Goal: Task Accomplishment & Management: Manage account settings

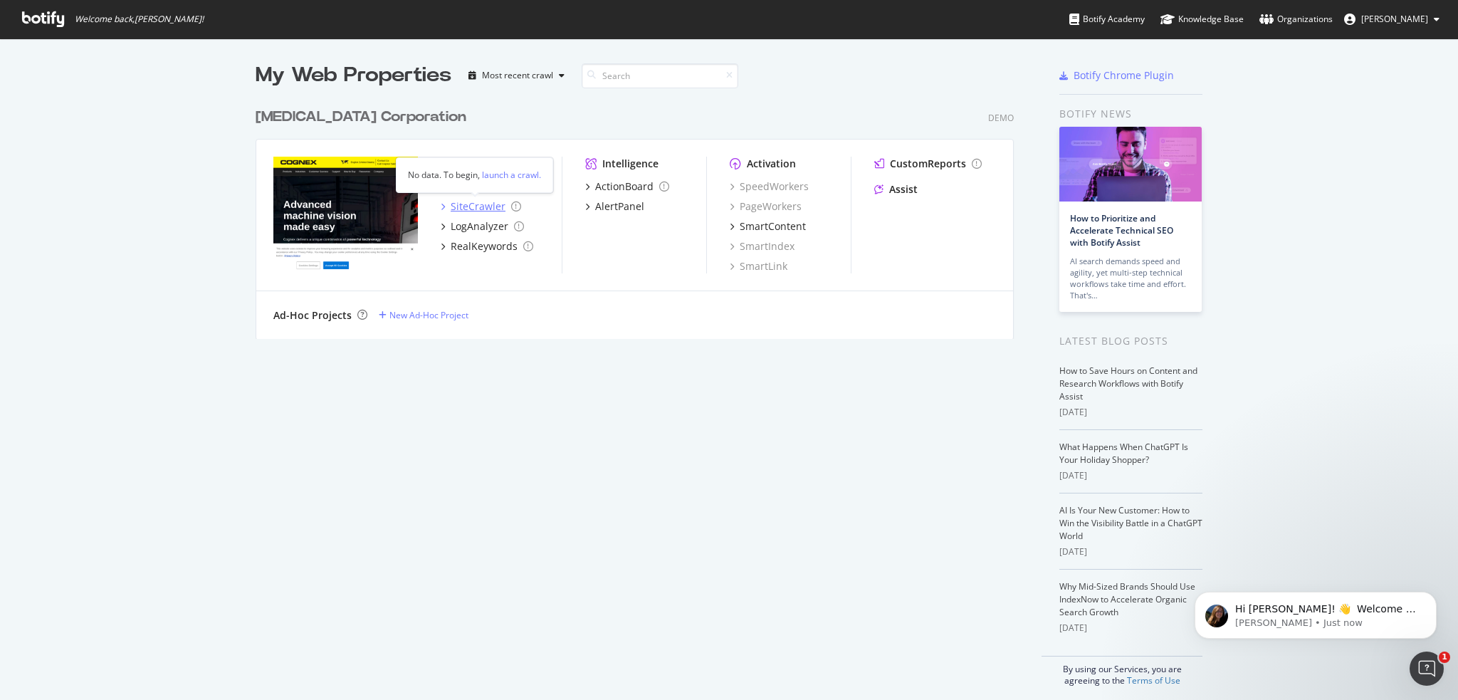
click at [441, 204] on icon "grid" at bounding box center [443, 206] width 4 height 7
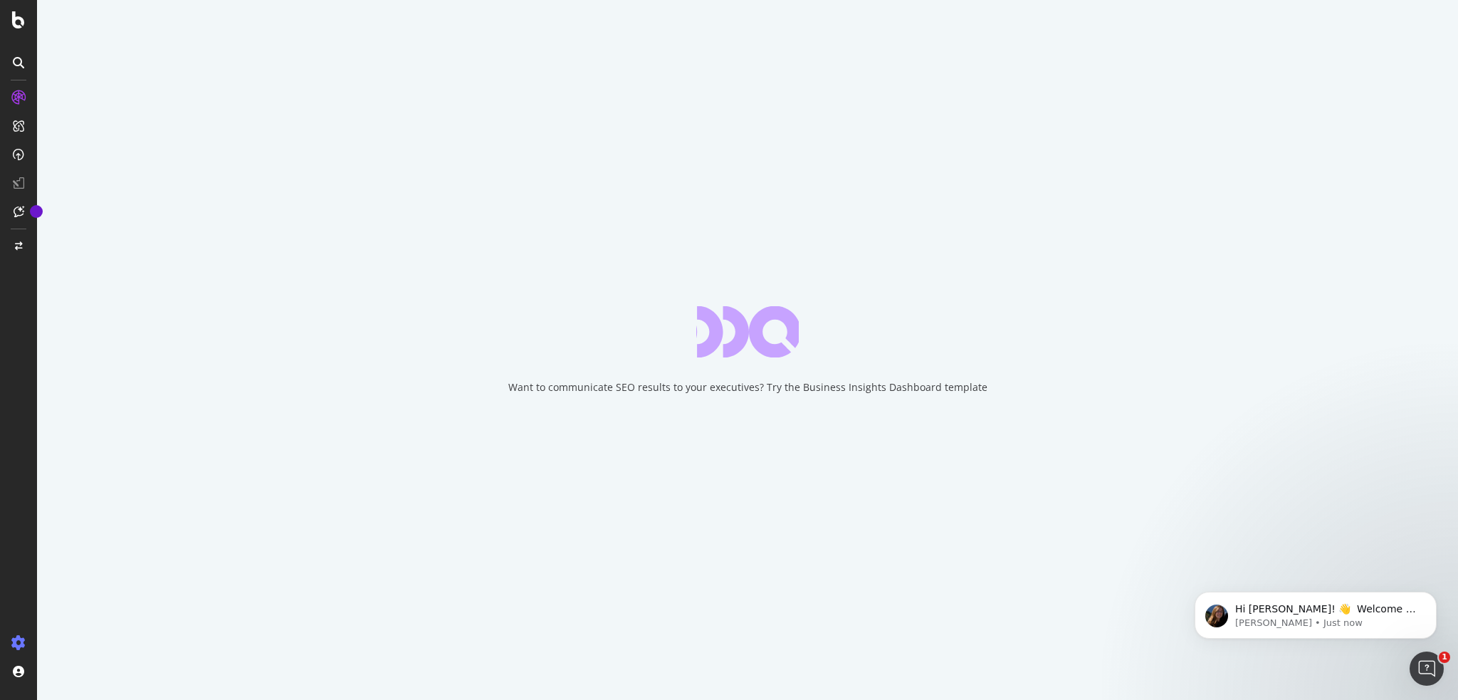
click at [19, 395] on icon at bounding box center [18, 643] width 14 height 14
click at [17, 395] on icon at bounding box center [18, 643] width 14 height 14
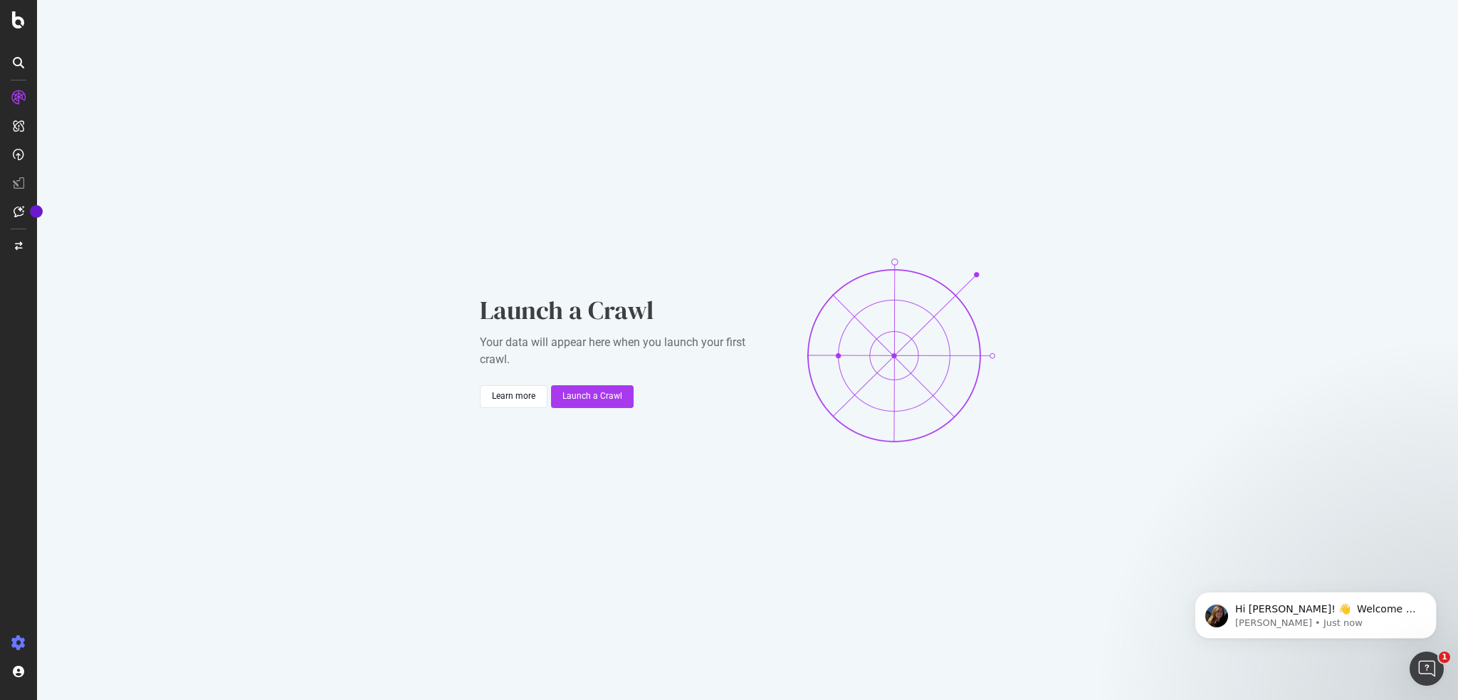
click at [18, 395] on icon at bounding box center [18, 643] width 14 height 14
click at [63, 395] on div "Settings" at bounding box center [74, 567] width 60 height 11
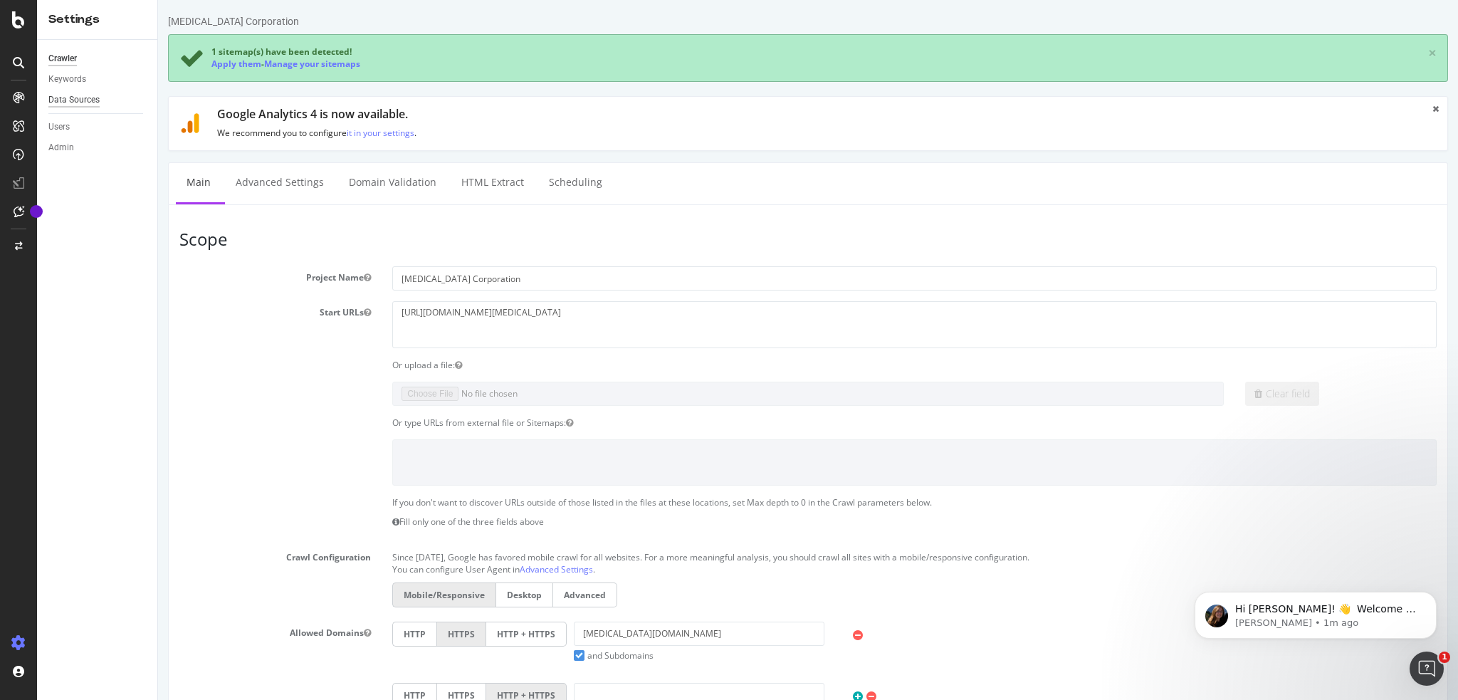
click at [82, 96] on div "Data Sources" at bounding box center [73, 100] width 51 height 15
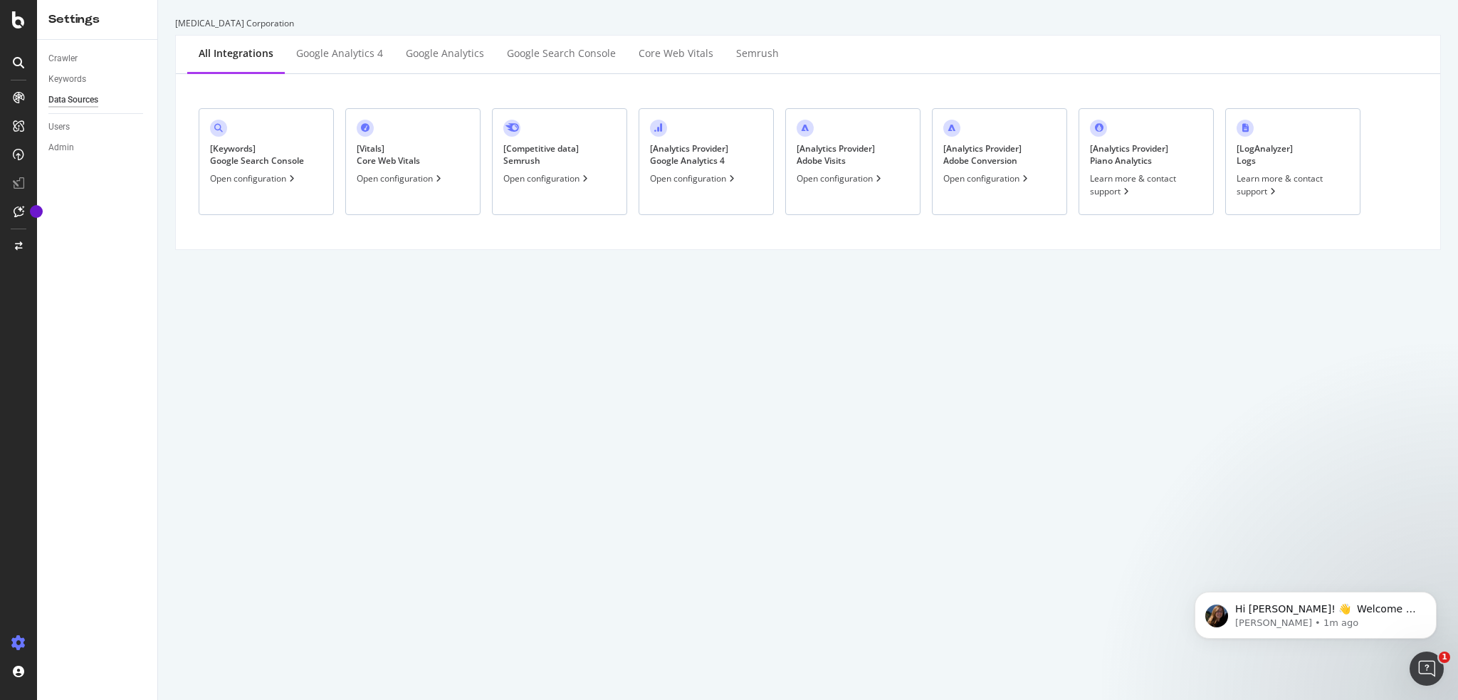
click at [251, 178] on div "Open configuration" at bounding box center [254, 178] width 88 height 12
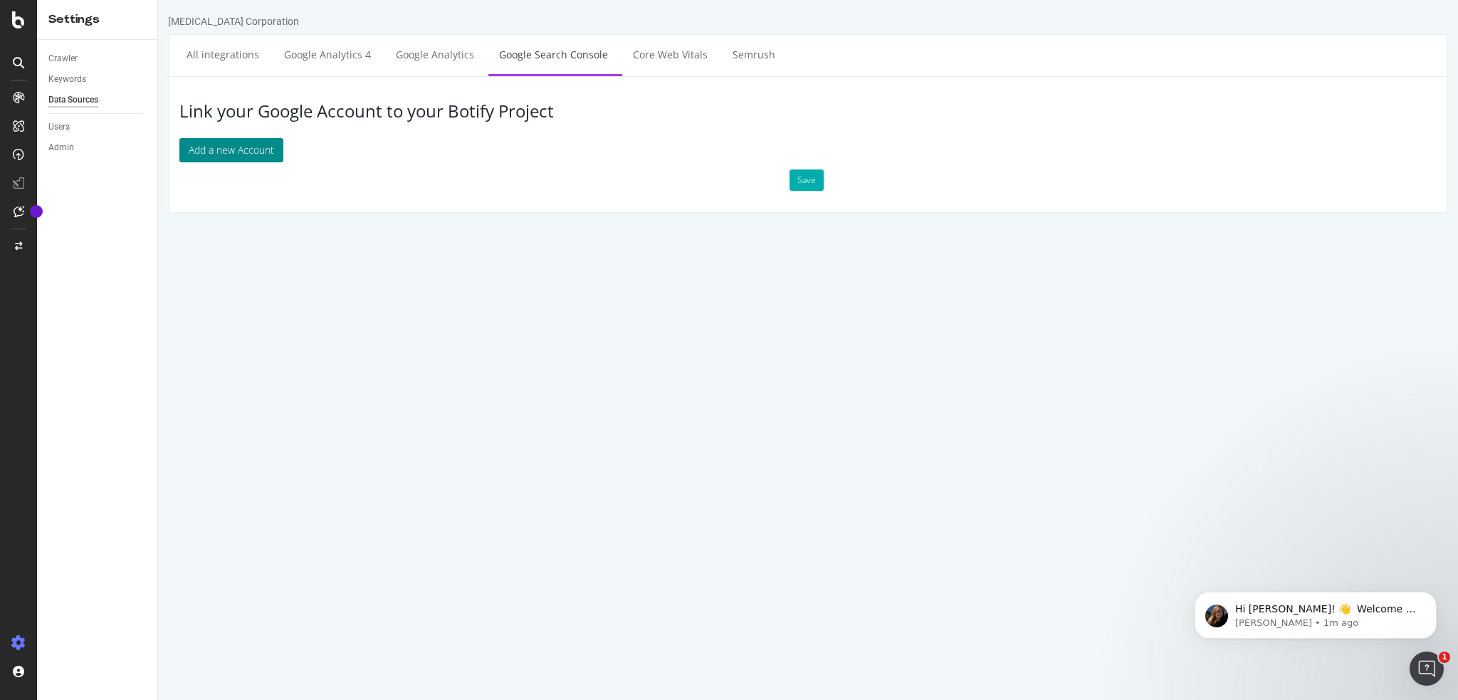
click at [243, 150] on button "Add a new Account" at bounding box center [231, 150] width 104 height 24
click at [739, 179] on button "Save" at bounding box center [806, 179] width 34 height 21
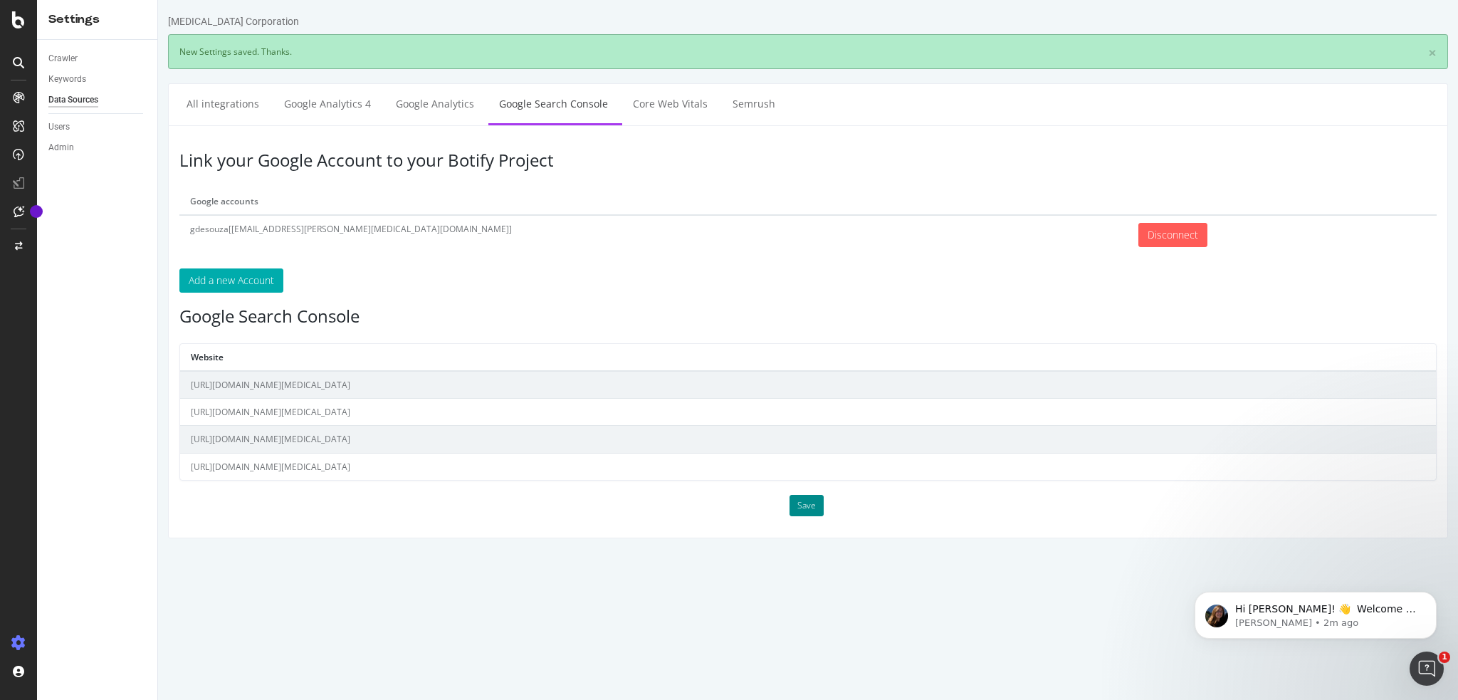
click at [739, 395] on button "Save" at bounding box center [806, 505] width 34 height 21
click at [74, 76] on div "Keywords" at bounding box center [67, 79] width 38 height 15
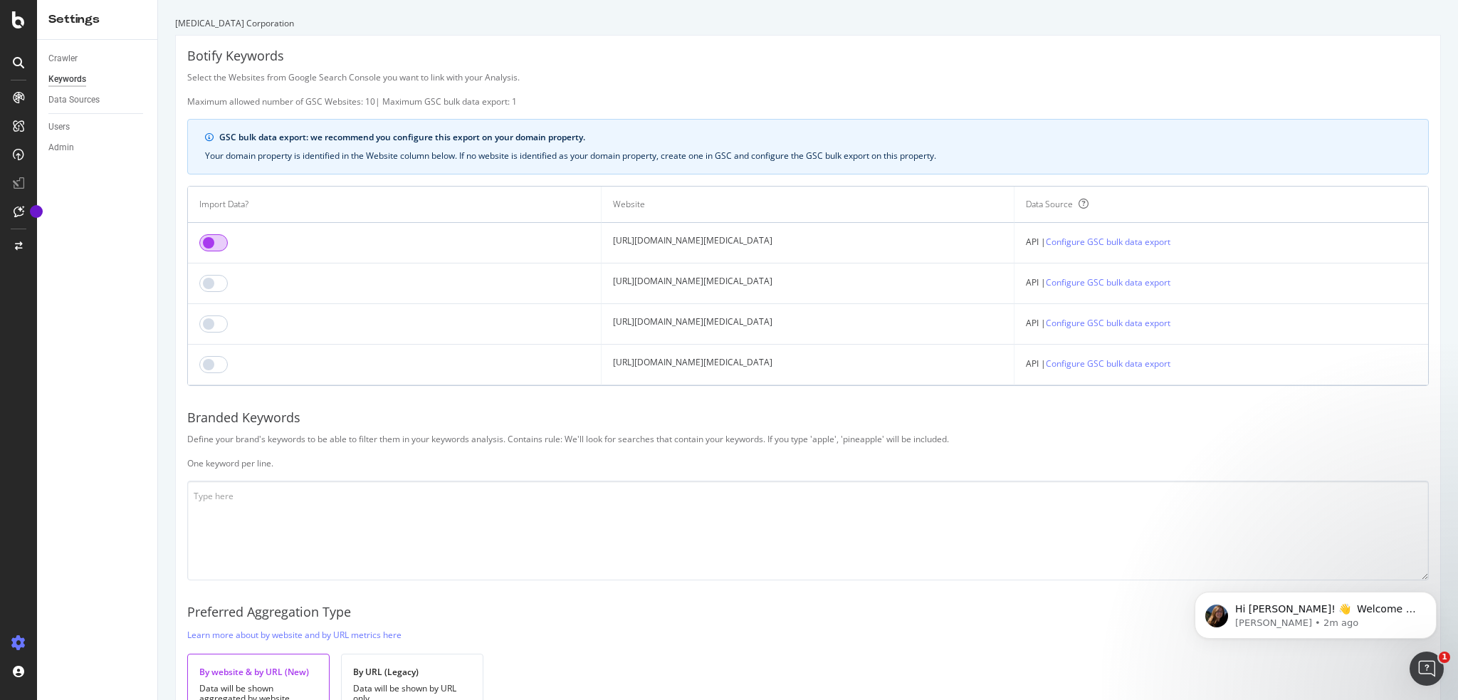
click at [214, 241] on input "checkbox" at bounding box center [213, 242] width 28 height 17
click at [214, 280] on input "checkbox" at bounding box center [213, 283] width 28 height 17
click at [216, 322] on input "checkbox" at bounding box center [213, 323] width 28 height 17
click at [216, 364] on input "checkbox" at bounding box center [213, 364] width 28 height 17
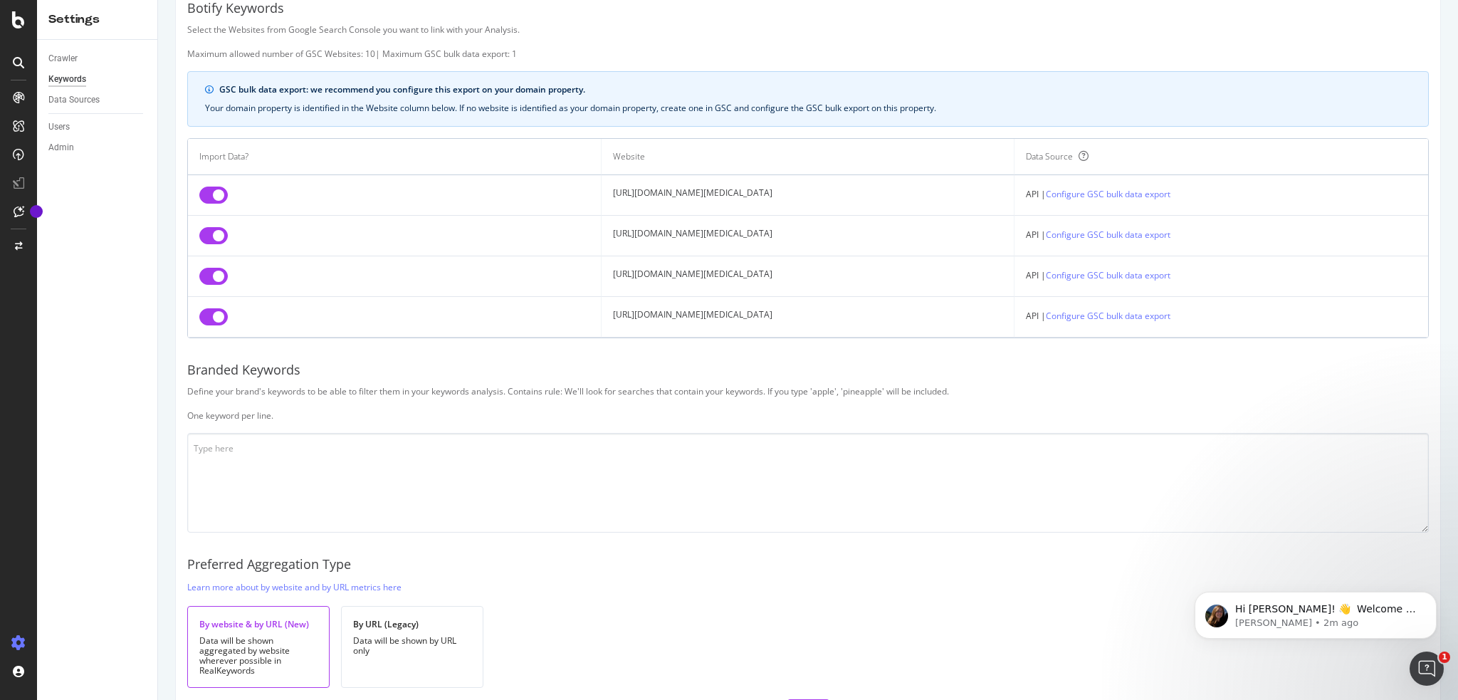
scroll to position [71, 0]
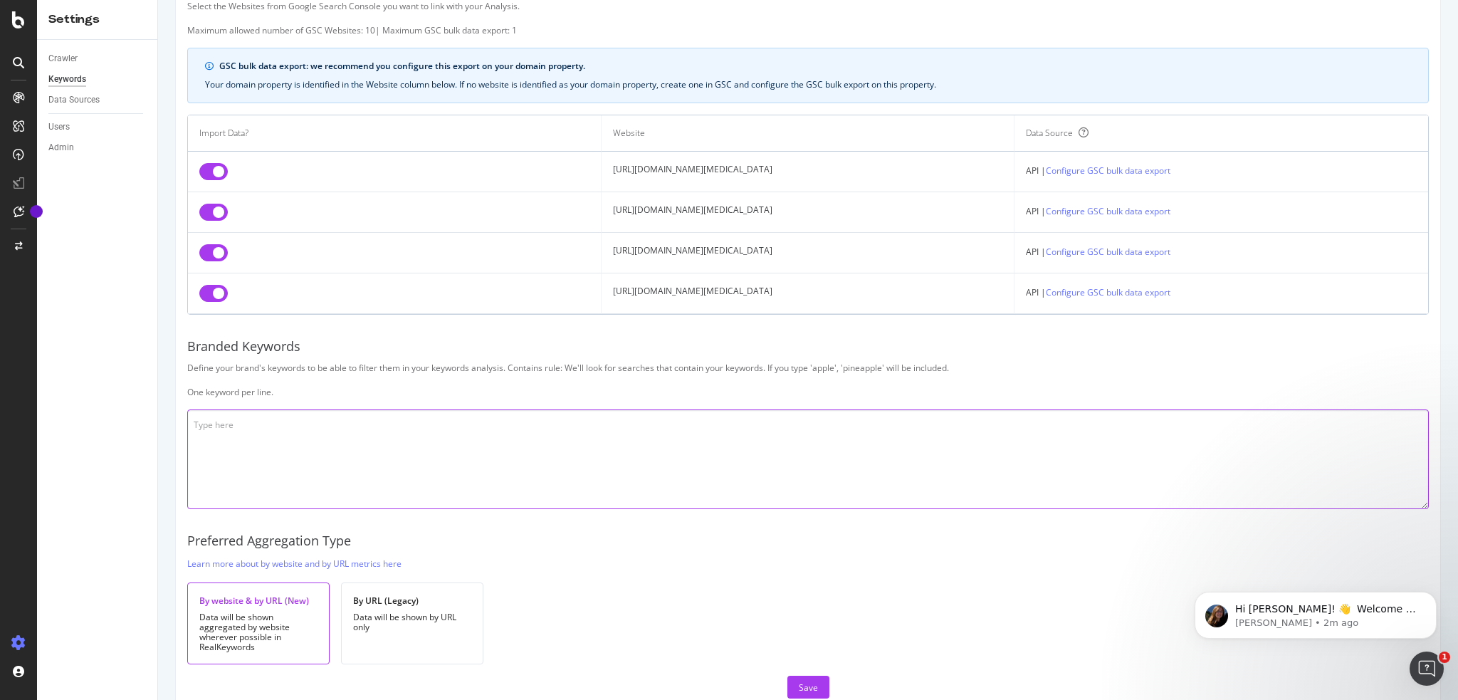
click at [364, 395] on textarea at bounding box center [807, 459] width 1241 height 100
type textarea "[MEDICAL_DATA], DataMan, In-Sight"
click at [739, 395] on div "Save" at bounding box center [808, 687] width 19 height 12
